Goal: Information Seeking & Learning: Learn about a topic

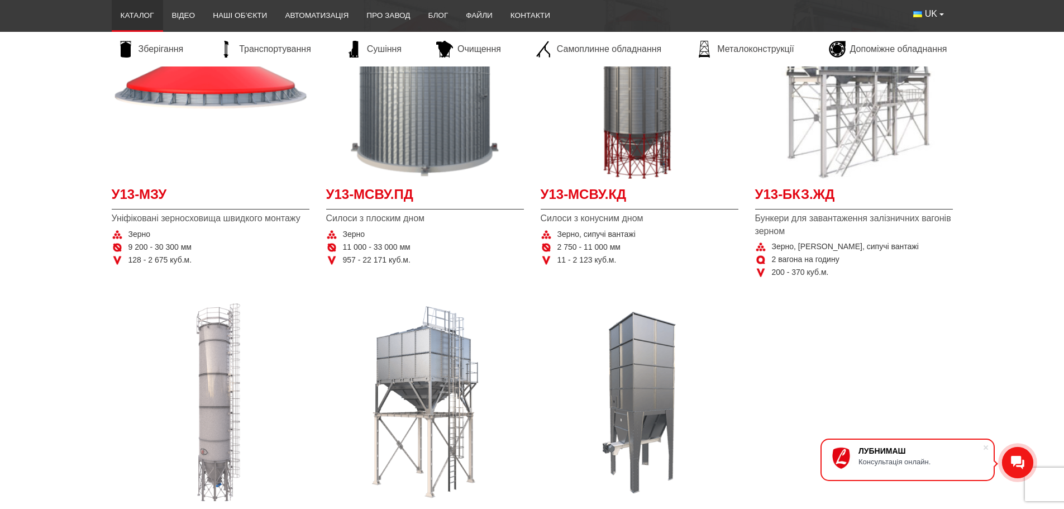
scroll to position [279, 0]
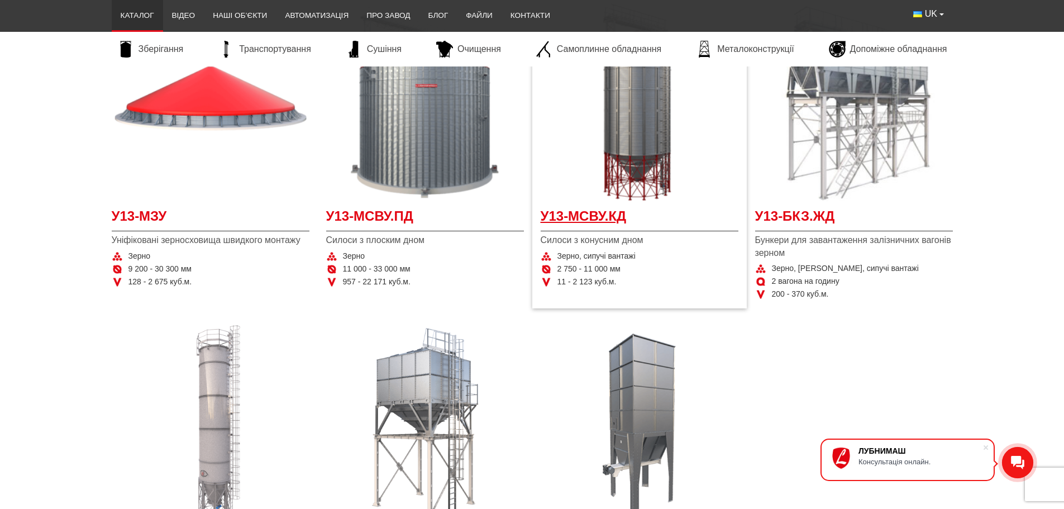
click at [594, 212] on span "У13-МСВУ.КД" at bounding box center [639, 219] width 198 height 25
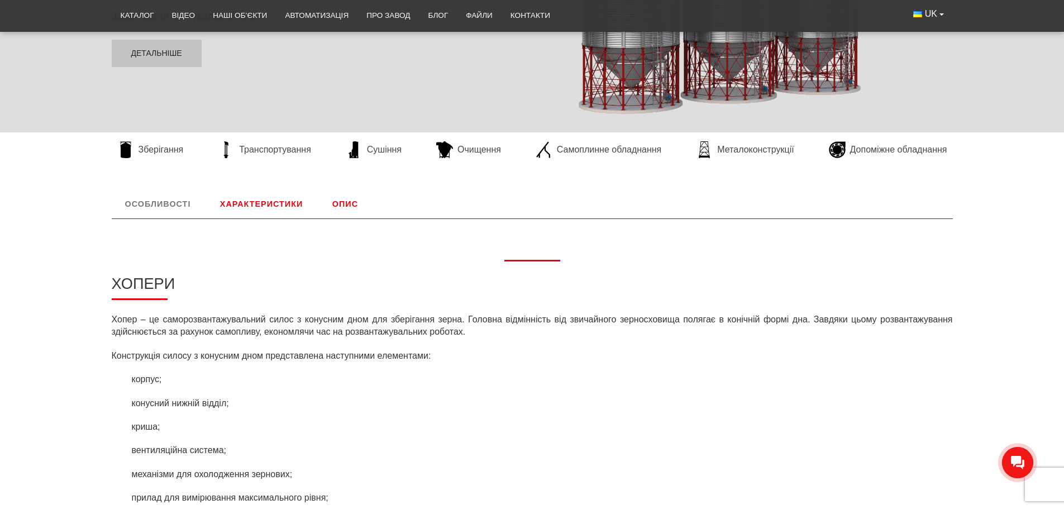
scroll to position [335, 0]
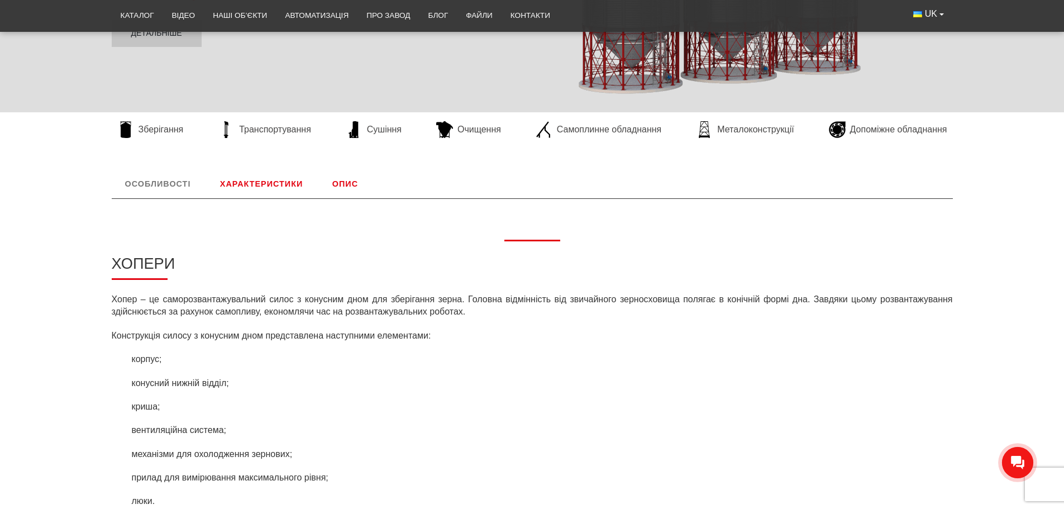
click at [276, 180] on link "Характеристики" at bounding box center [261, 183] width 109 height 29
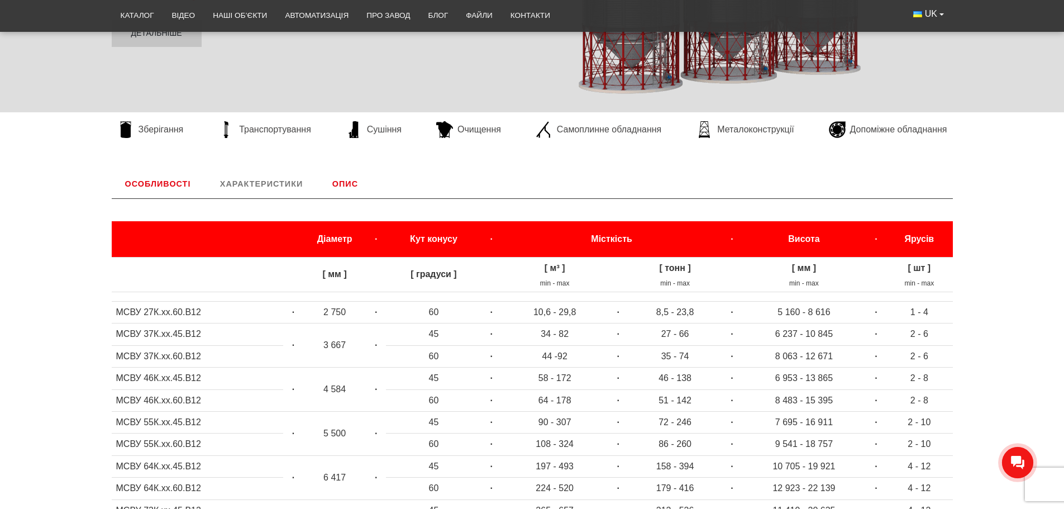
scroll to position [465, 0]
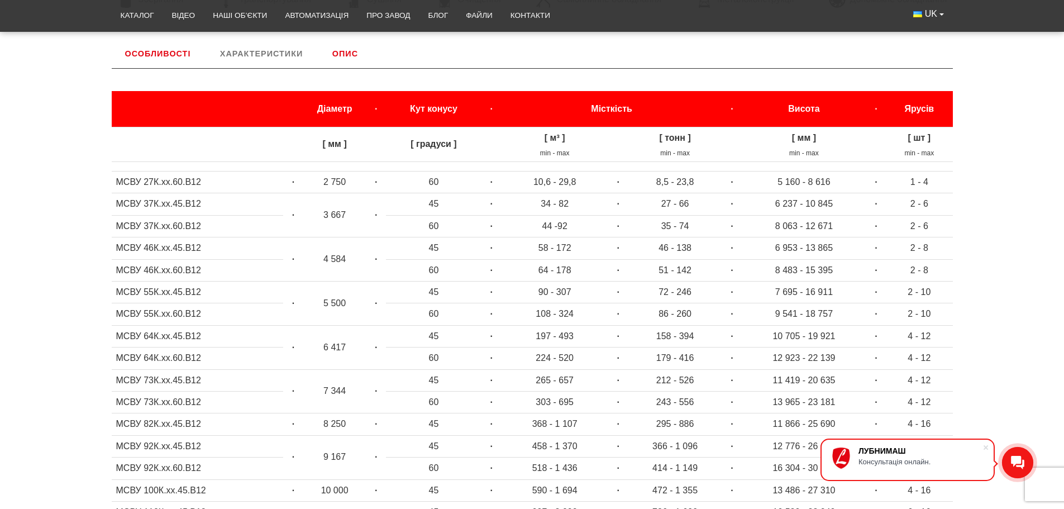
click at [342, 47] on link "Опис" at bounding box center [345, 53] width 52 height 29
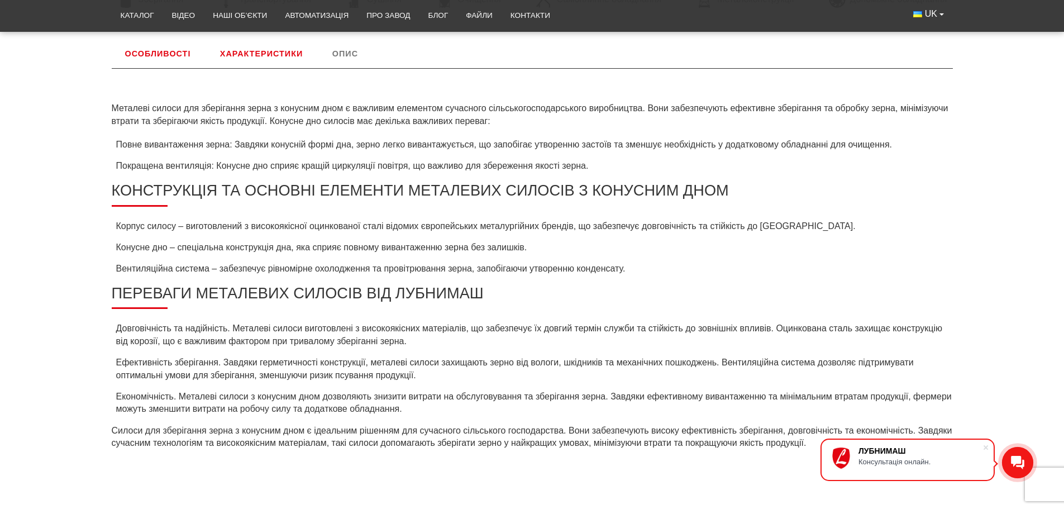
click at [166, 54] on link "Особливості" at bounding box center [158, 53] width 93 height 29
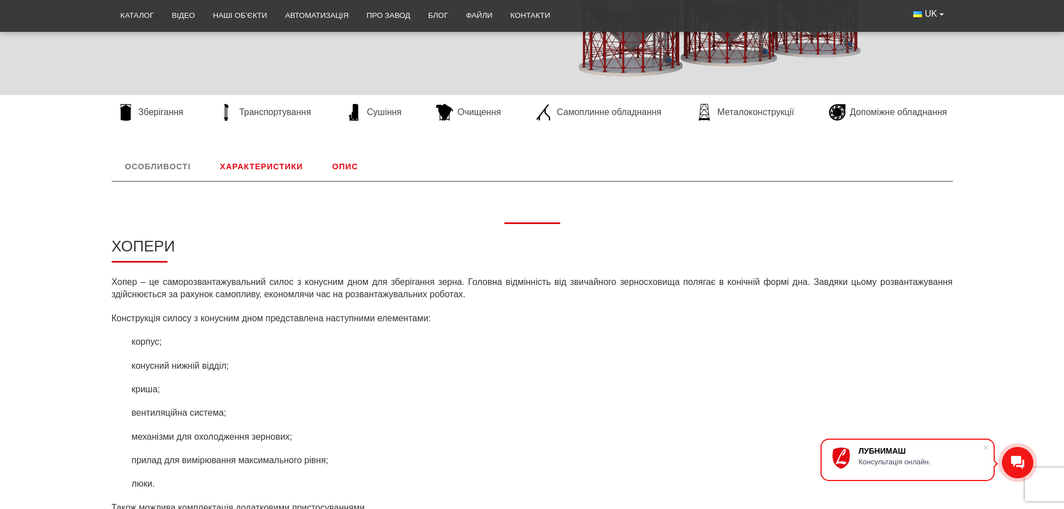
scroll to position [253, 0]
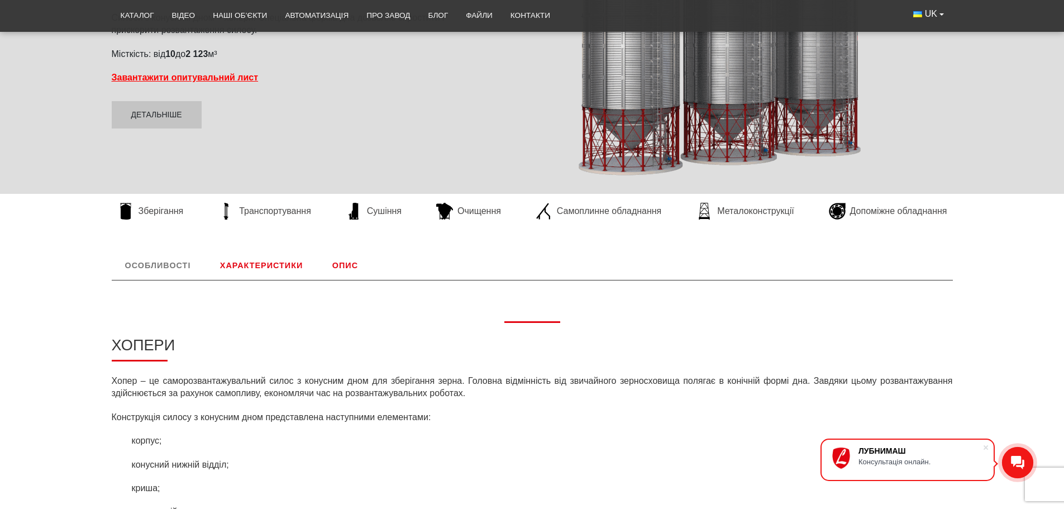
click at [352, 262] on link "Опис" at bounding box center [345, 265] width 52 height 29
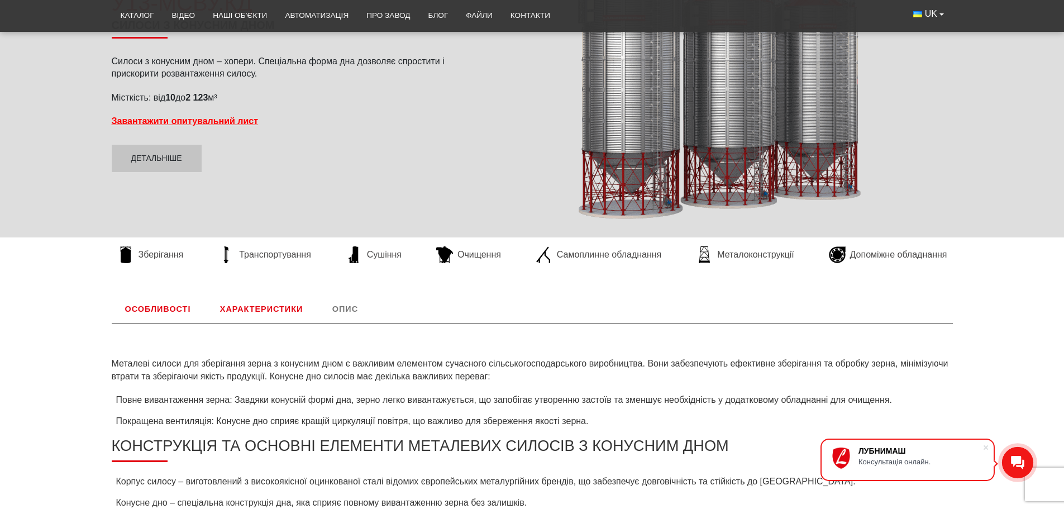
scroll to position [186, 0]
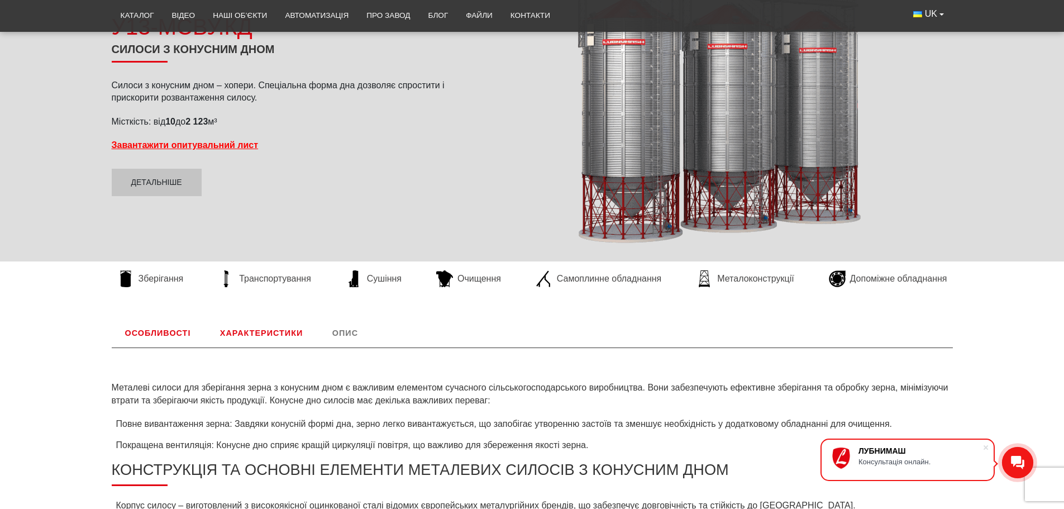
click at [157, 327] on link "Особливості" at bounding box center [158, 332] width 93 height 29
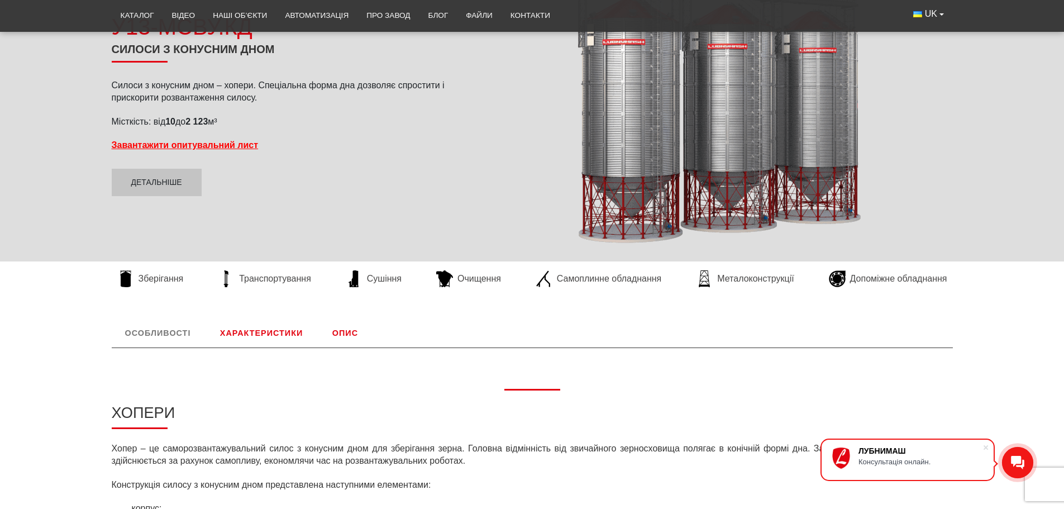
scroll to position [465, 0]
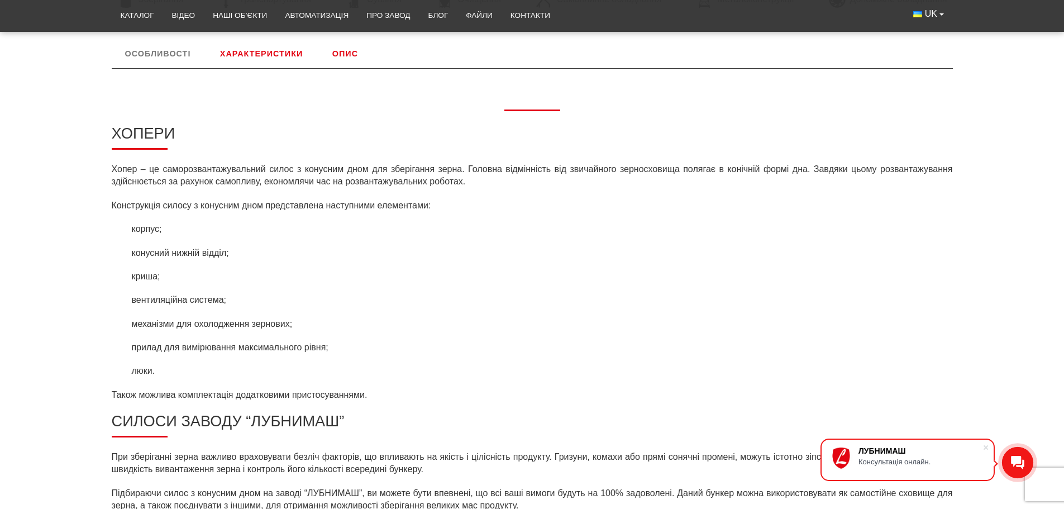
click at [258, 56] on link "Характеристики" at bounding box center [261, 53] width 109 height 29
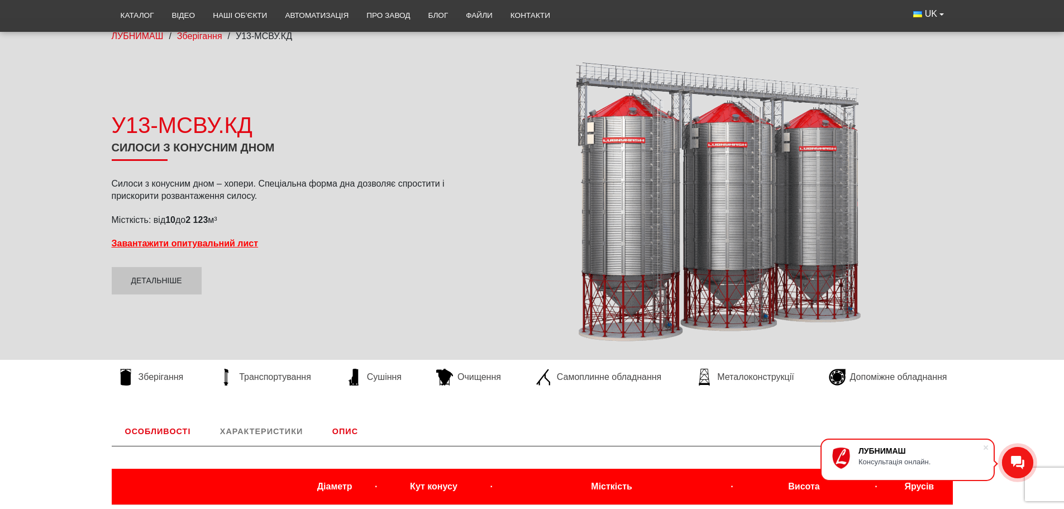
scroll to position [1, 0]
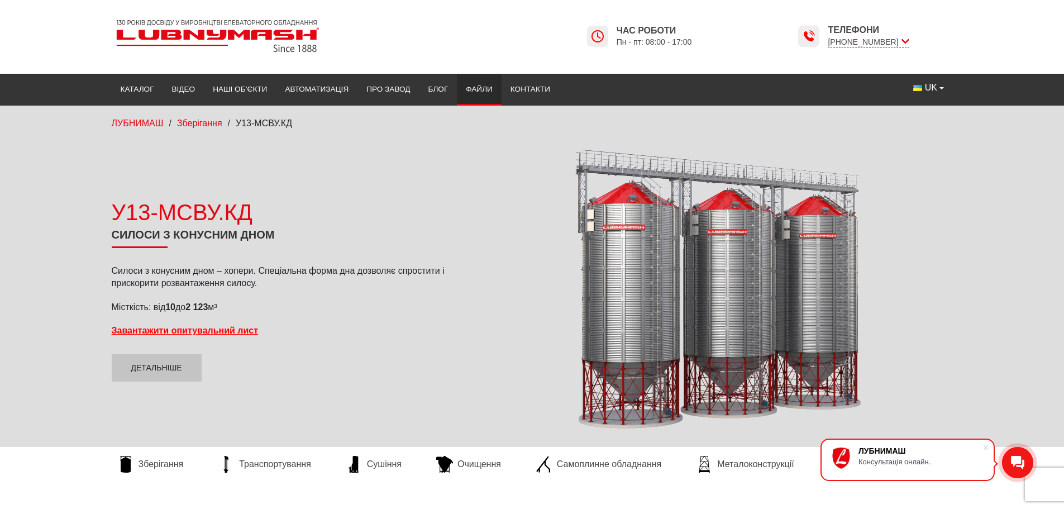
click at [491, 85] on link "Файли" at bounding box center [479, 89] width 45 height 25
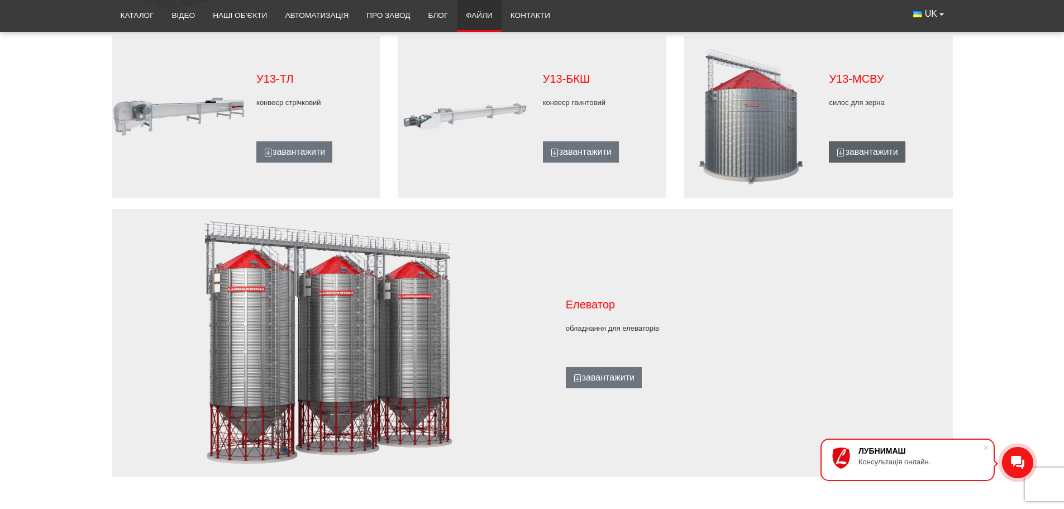
scroll to position [893, 0]
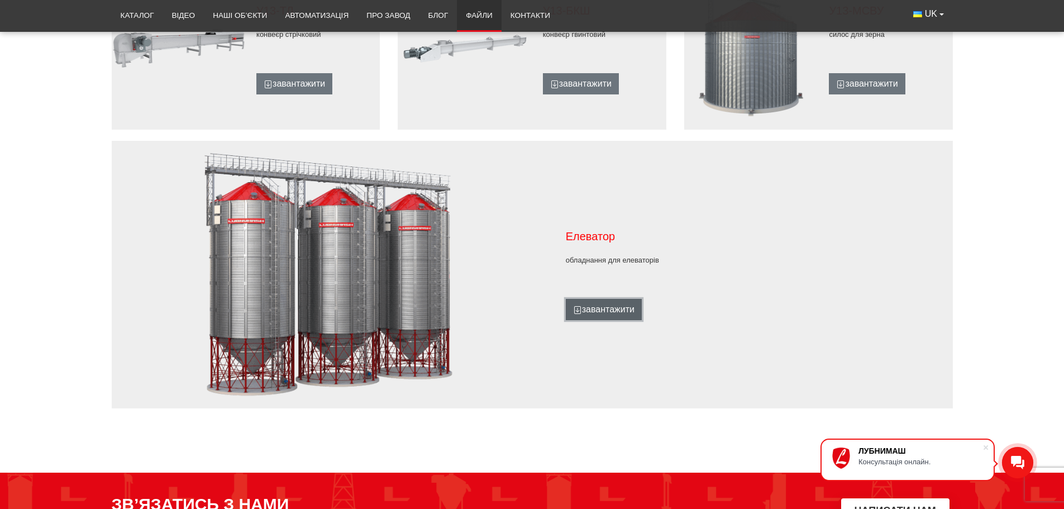
click at [607, 307] on link "завантажити" at bounding box center [604, 309] width 76 height 21
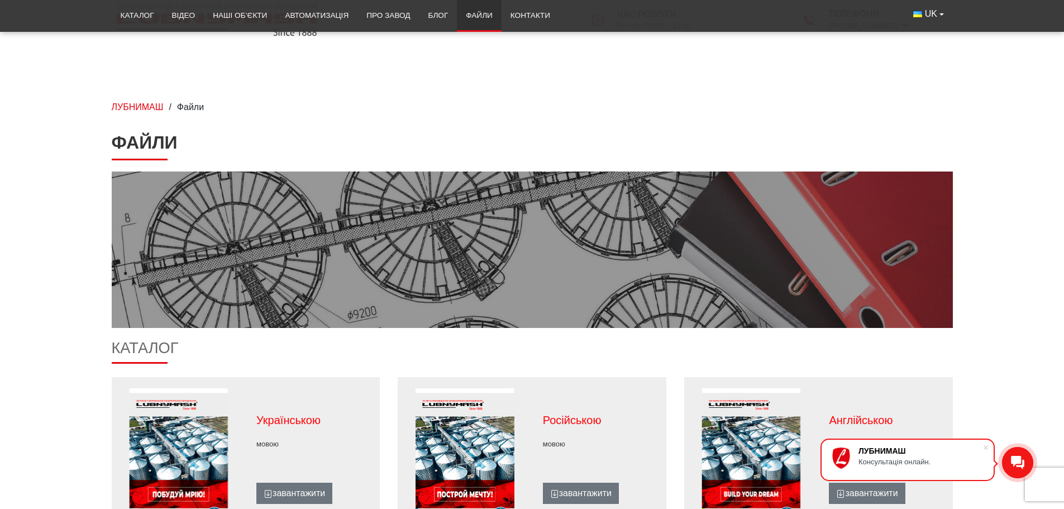
scroll to position [0, 0]
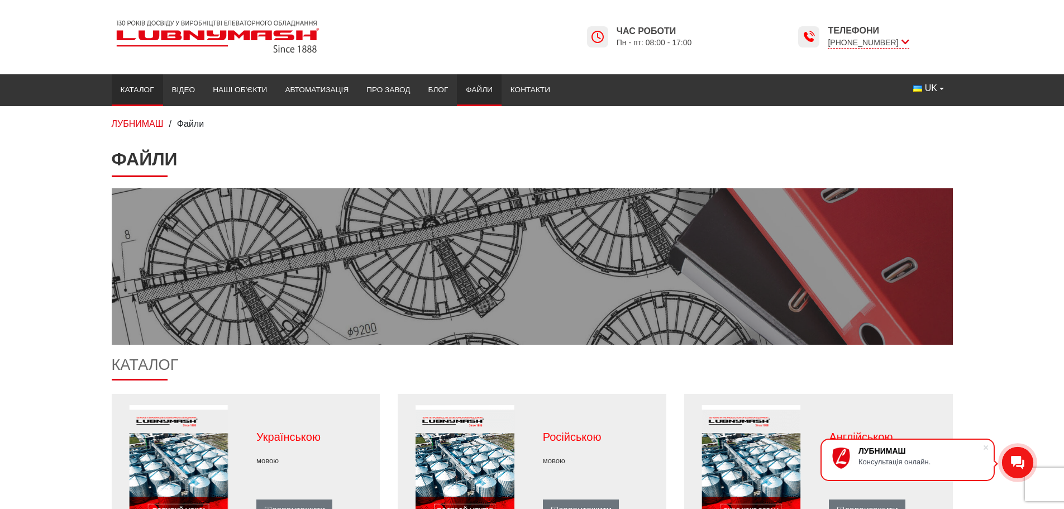
click at [142, 85] on link "Каталог" at bounding box center [137, 90] width 51 height 25
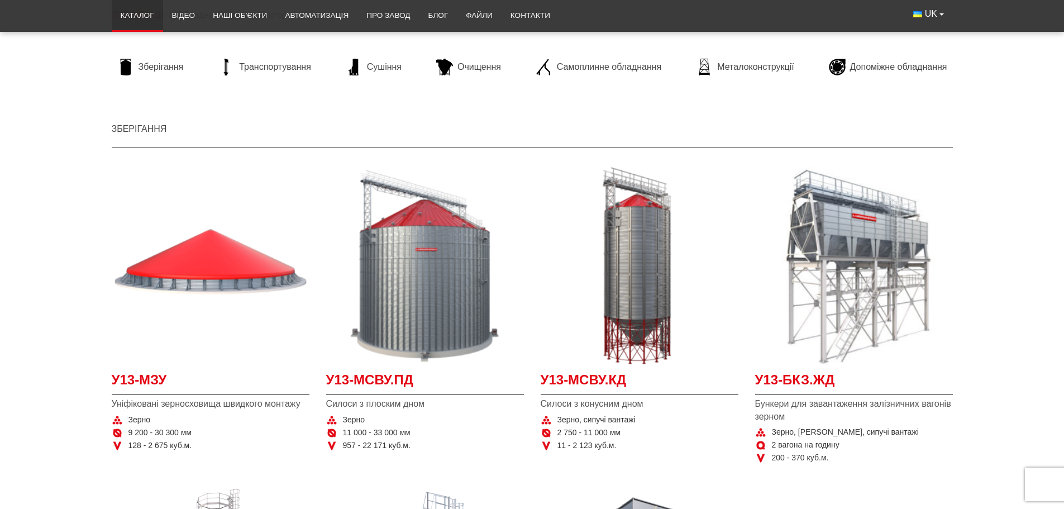
scroll to position [112, 0]
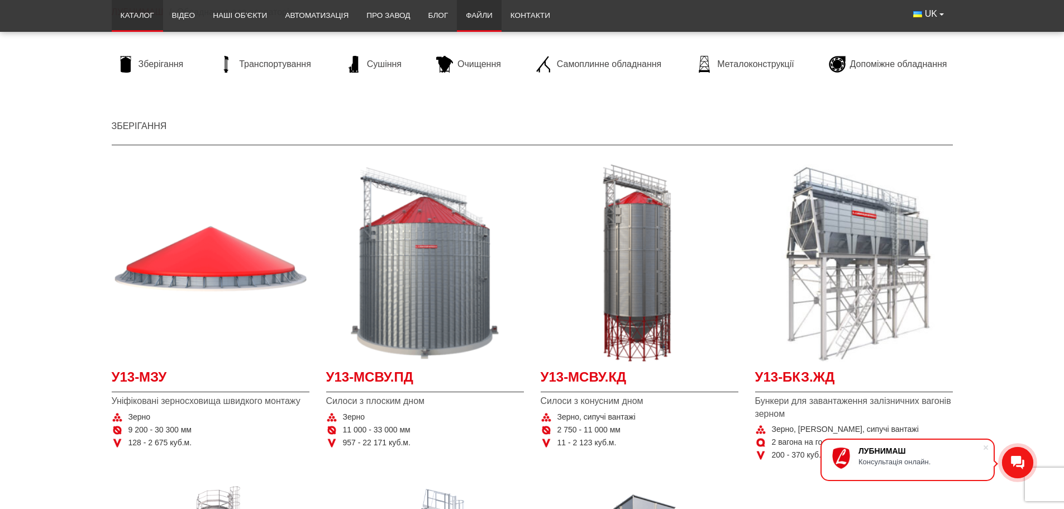
click at [474, 15] on link "Файли" at bounding box center [479, 15] width 45 height 25
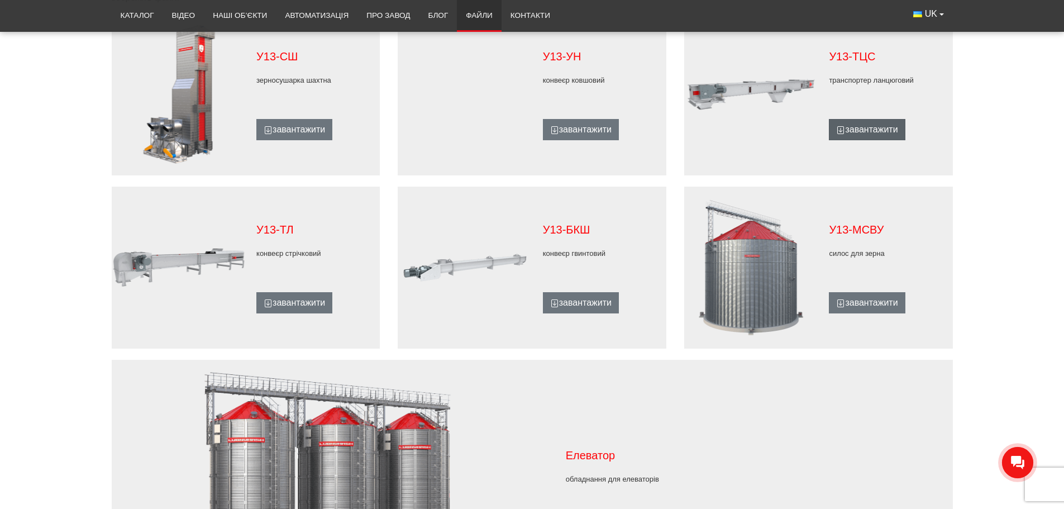
scroll to position [726, 0]
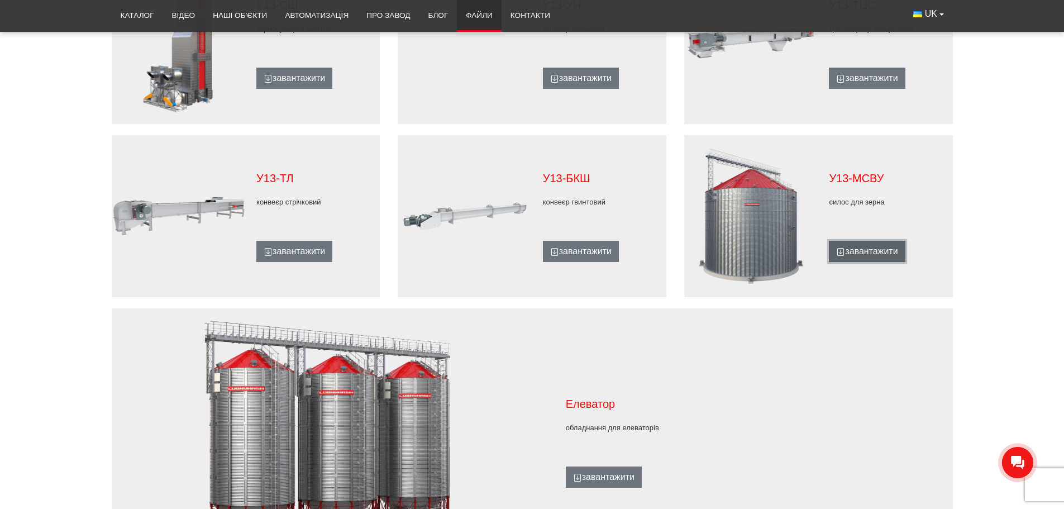
click at [870, 250] on link "завантажити" at bounding box center [867, 251] width 76 height 21
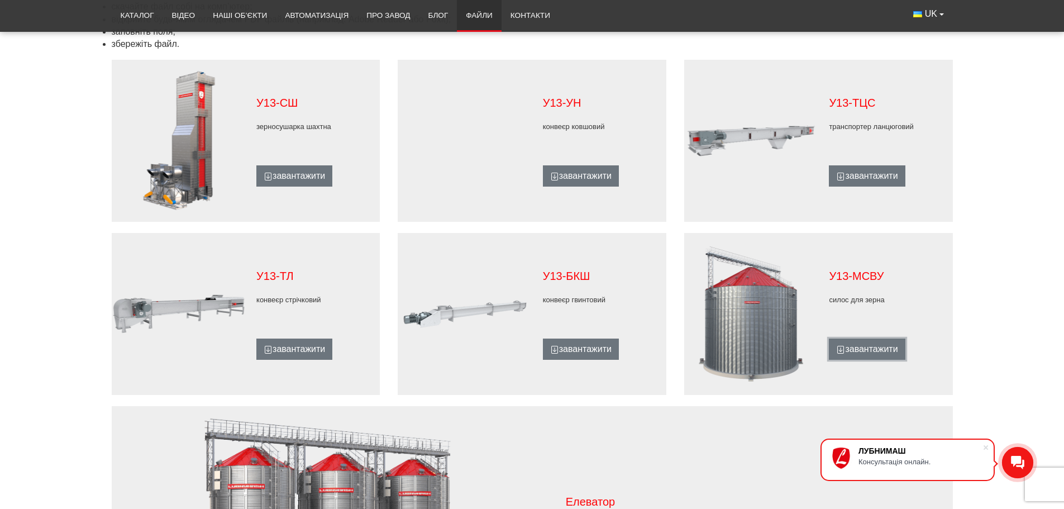
scroll to position [614, 0]
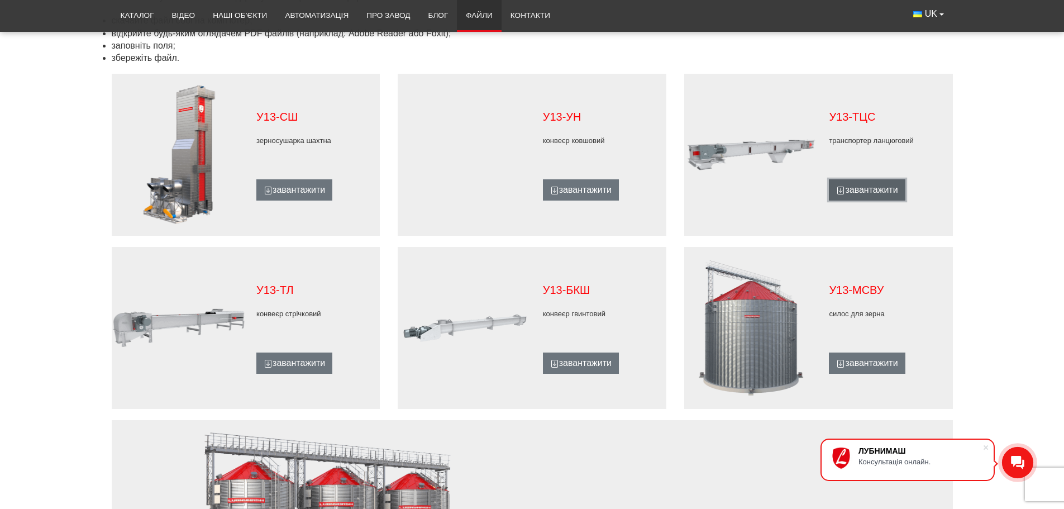
click at [873, 184] on link "завантажити" at bounding box center [867, 189] width 76 height 21
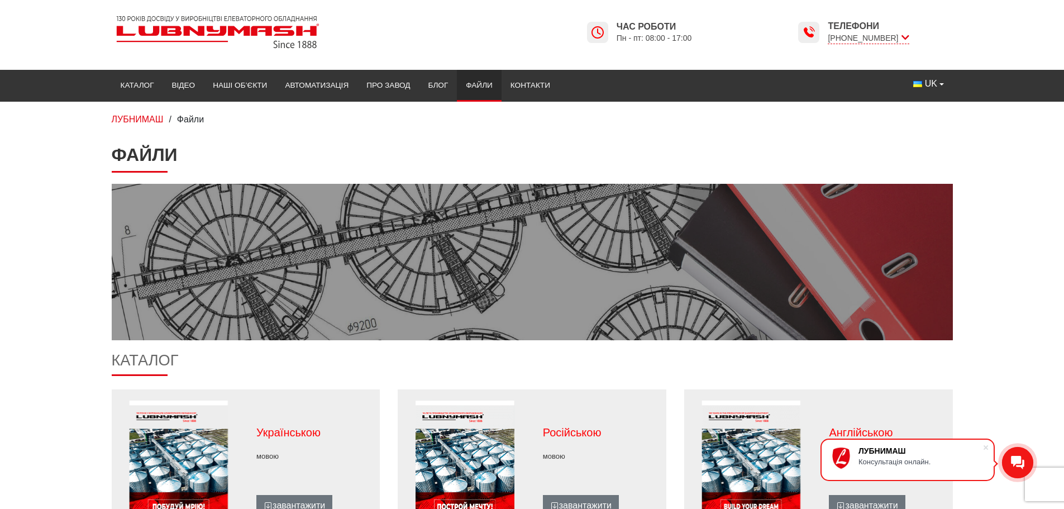
scroll to position [0, 0]
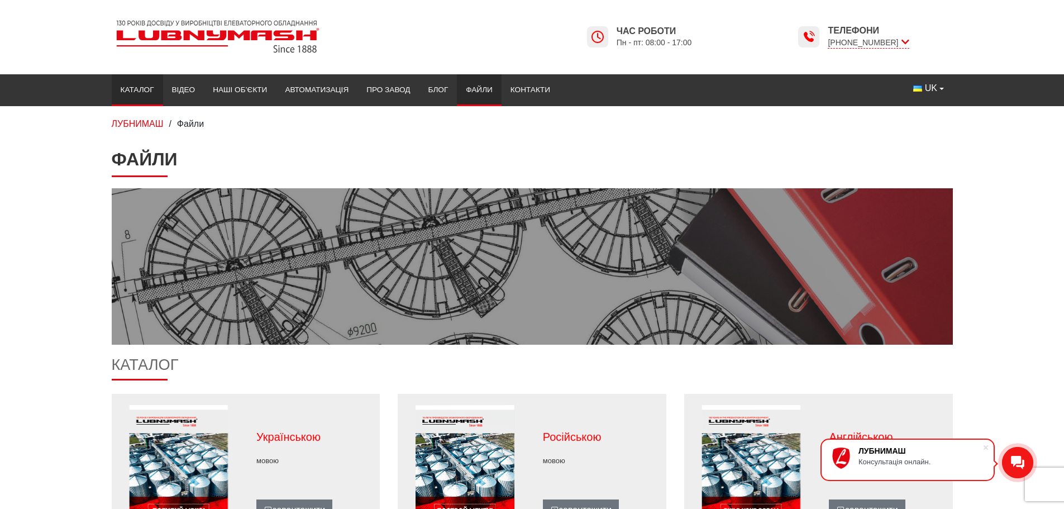
click at [142, 87] on link "Каталог" at bounding box center [137, 90] width 51 height 25
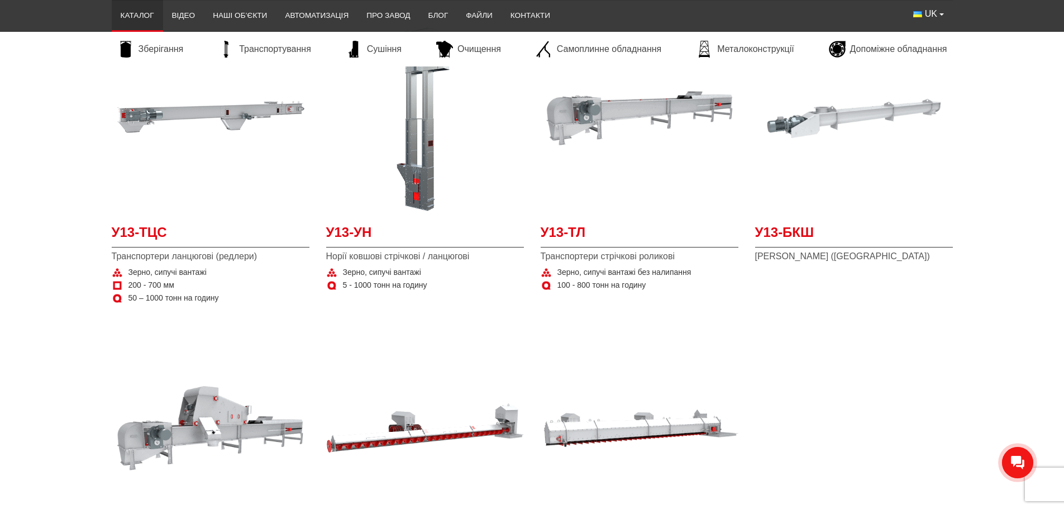
scroll to position [949, 0]
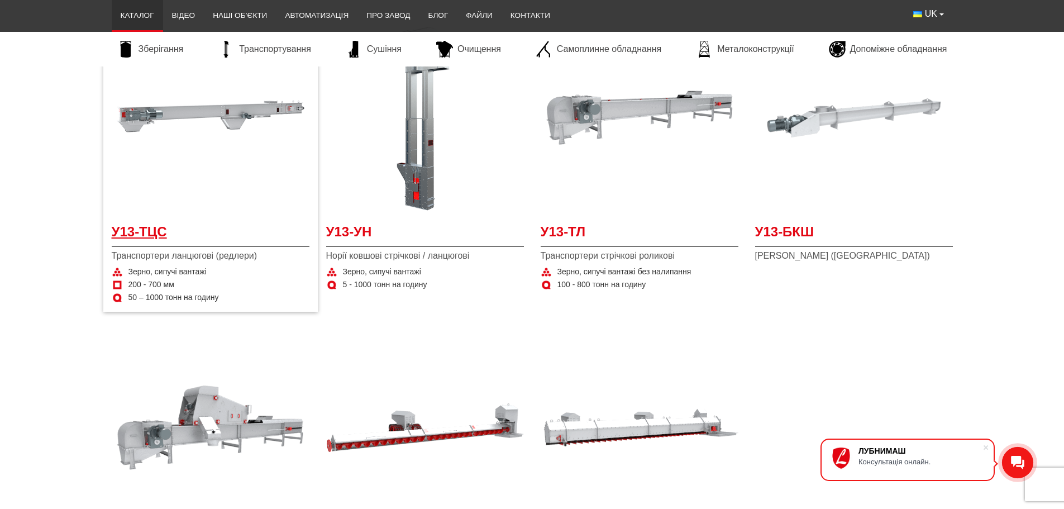
click at [143, 228] on span "У13-ТЦС" at bounding box center [211, 234] width 198 height 25
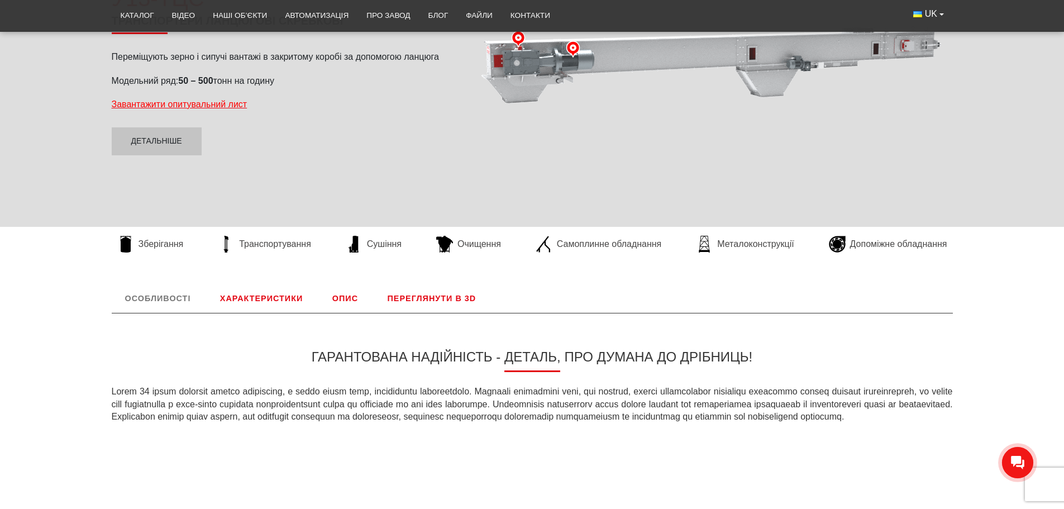
scroll to position [223, 0]
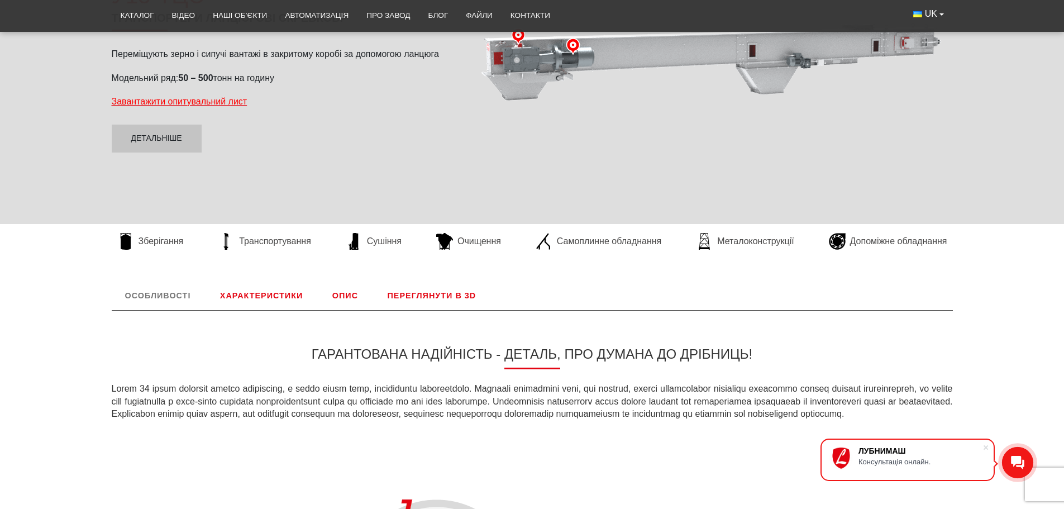
click at [278, 293] on link "Характеристики" at bounding box center [261, 295] width 109 height 29
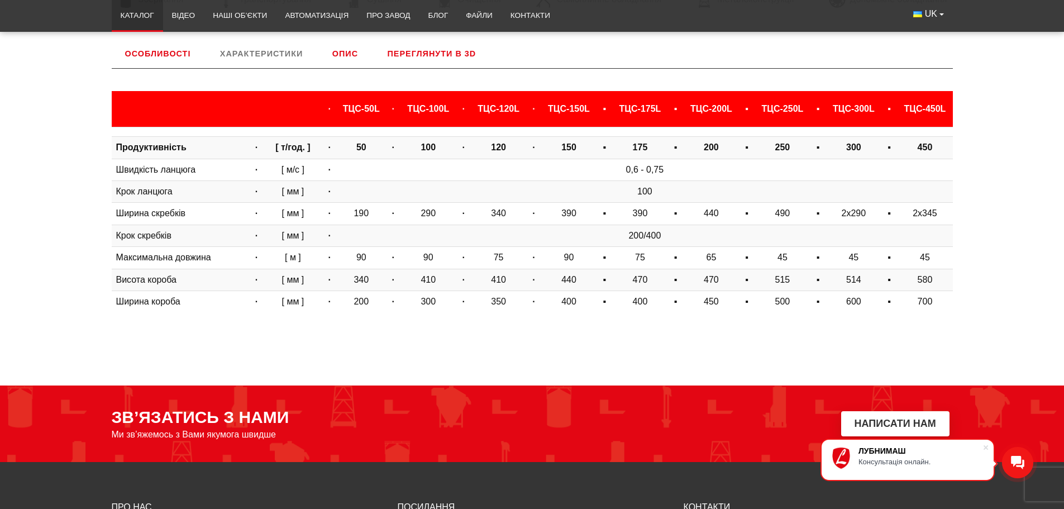
click at [131, 11] on link "Каталог" at bounding box center [137, 15] width 51 height 25
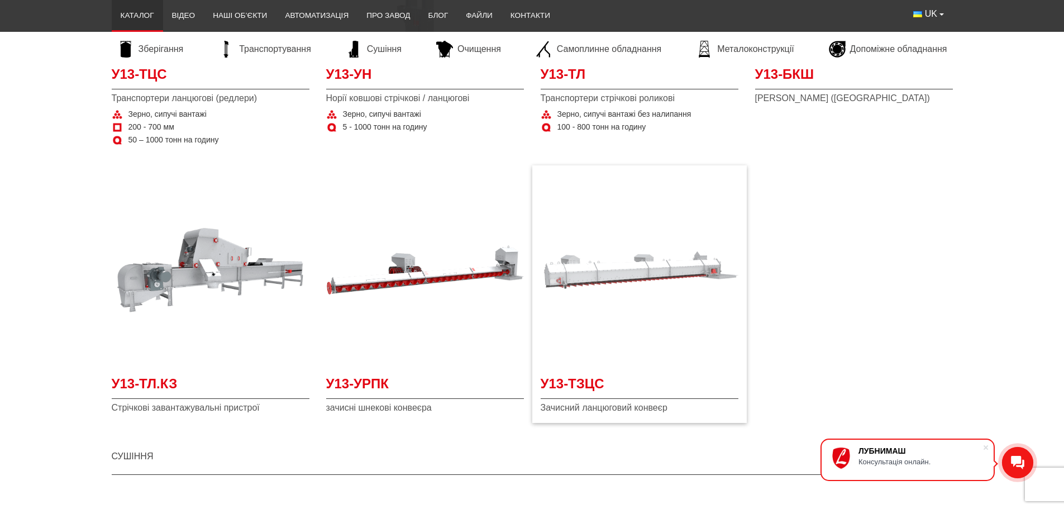
scroll to position [949, 0]
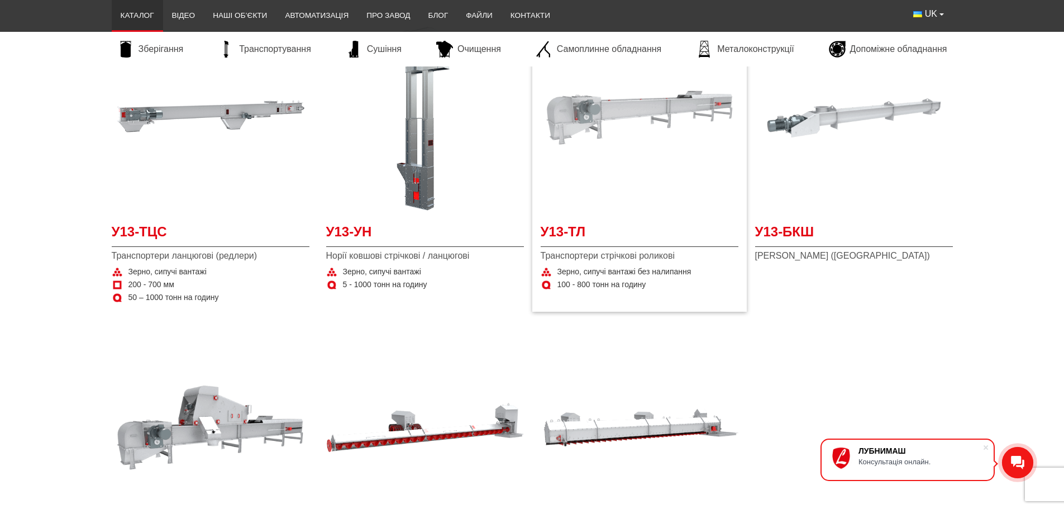
click at [625, 111] on img "Детальніше У13-ТЛ" at bounding box center [639, 118] width 198 height 198
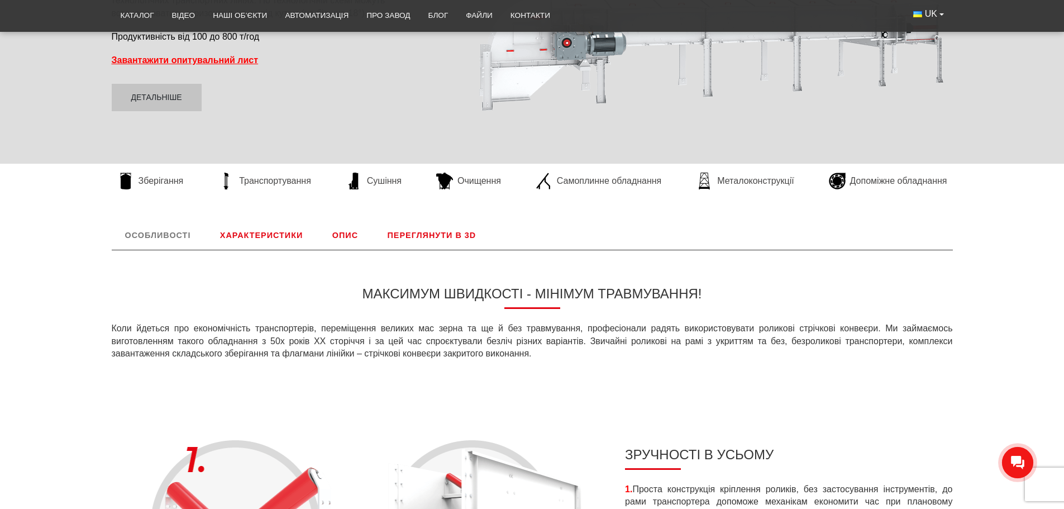
scroll to position [391, 0]
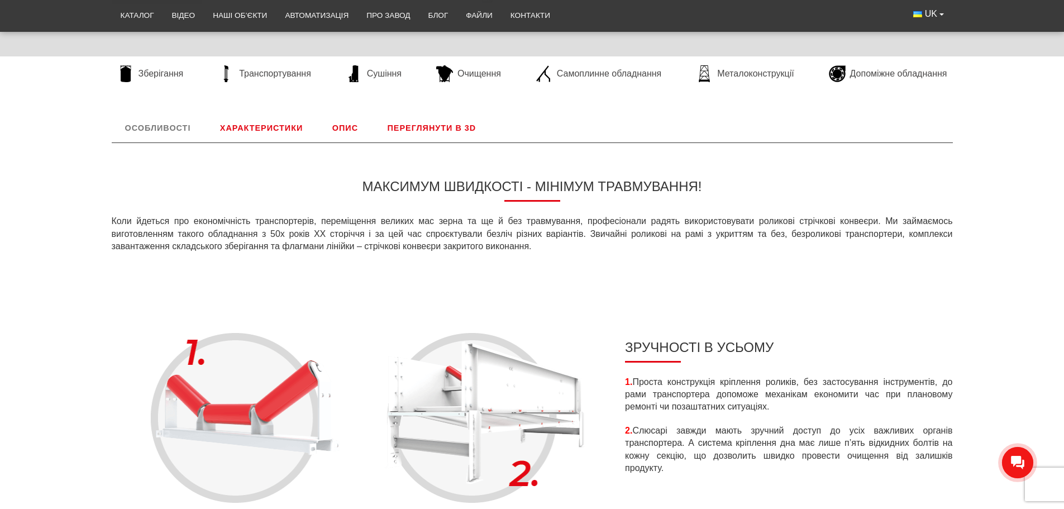
click at [285, 125] on link "Характеристики" at bounding box center [261, 127] width 109 height 29
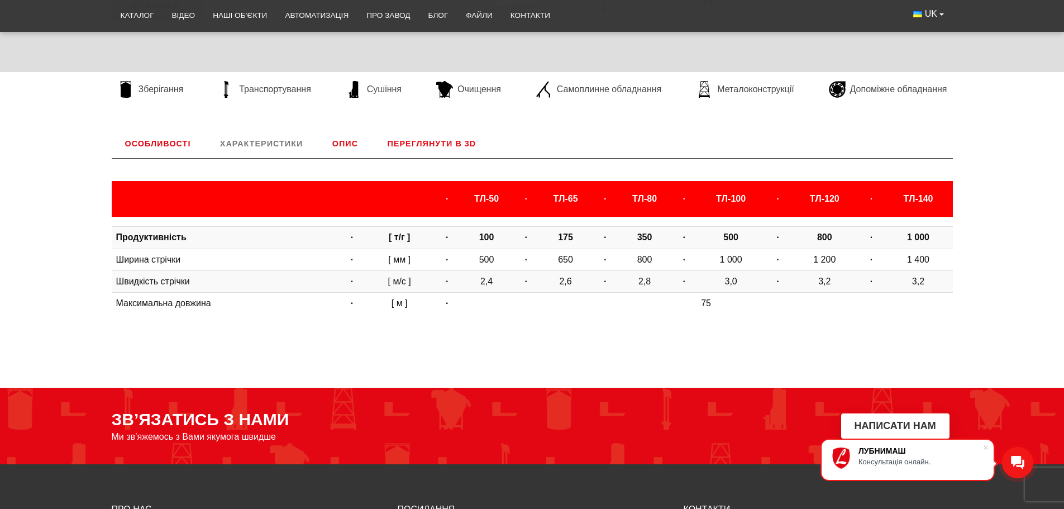
scroll to position [353, 0]
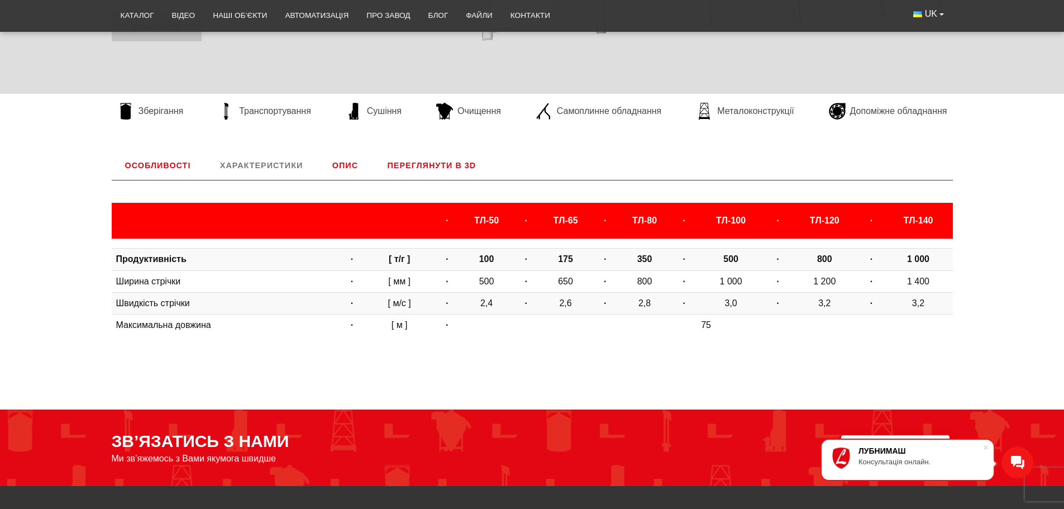
click at [414, 165] on link "Переглянути в 3D" at bounding box center [432, 165] width 116 height 29
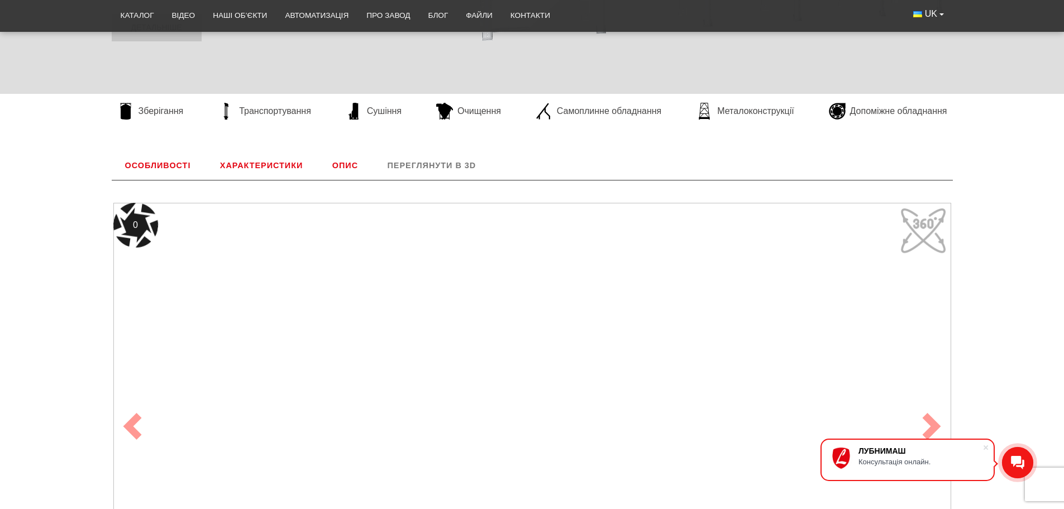
scroll to position [465, 0]
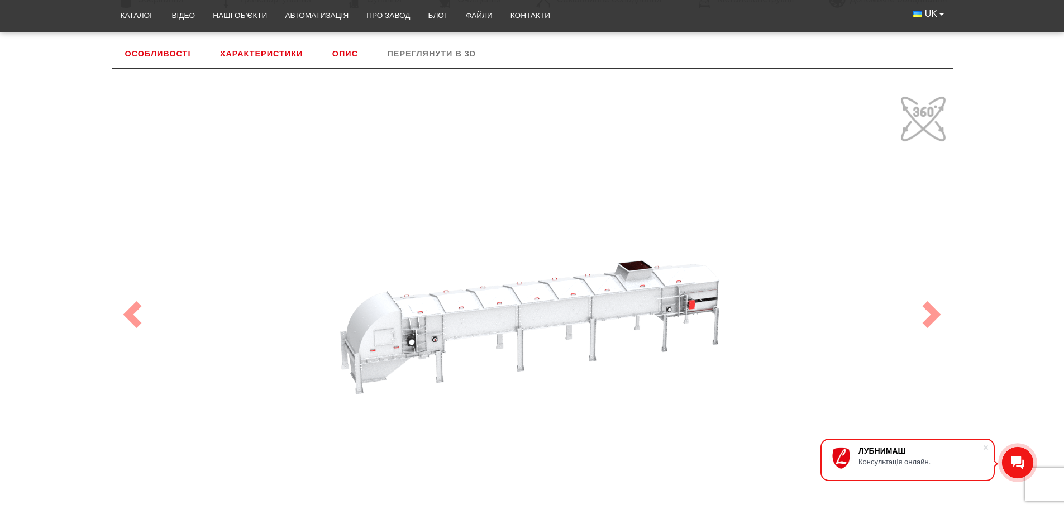
drag, startPoint x: 509, startPoint y: 316, endPoint x: 496, endPoint y: 296, distance: 23.7
click at [496, 296] on div "100" at bounding box center [532, 314] width 838 height 447
